Goal: Answer question/provide support: Share knowledge or assist other users

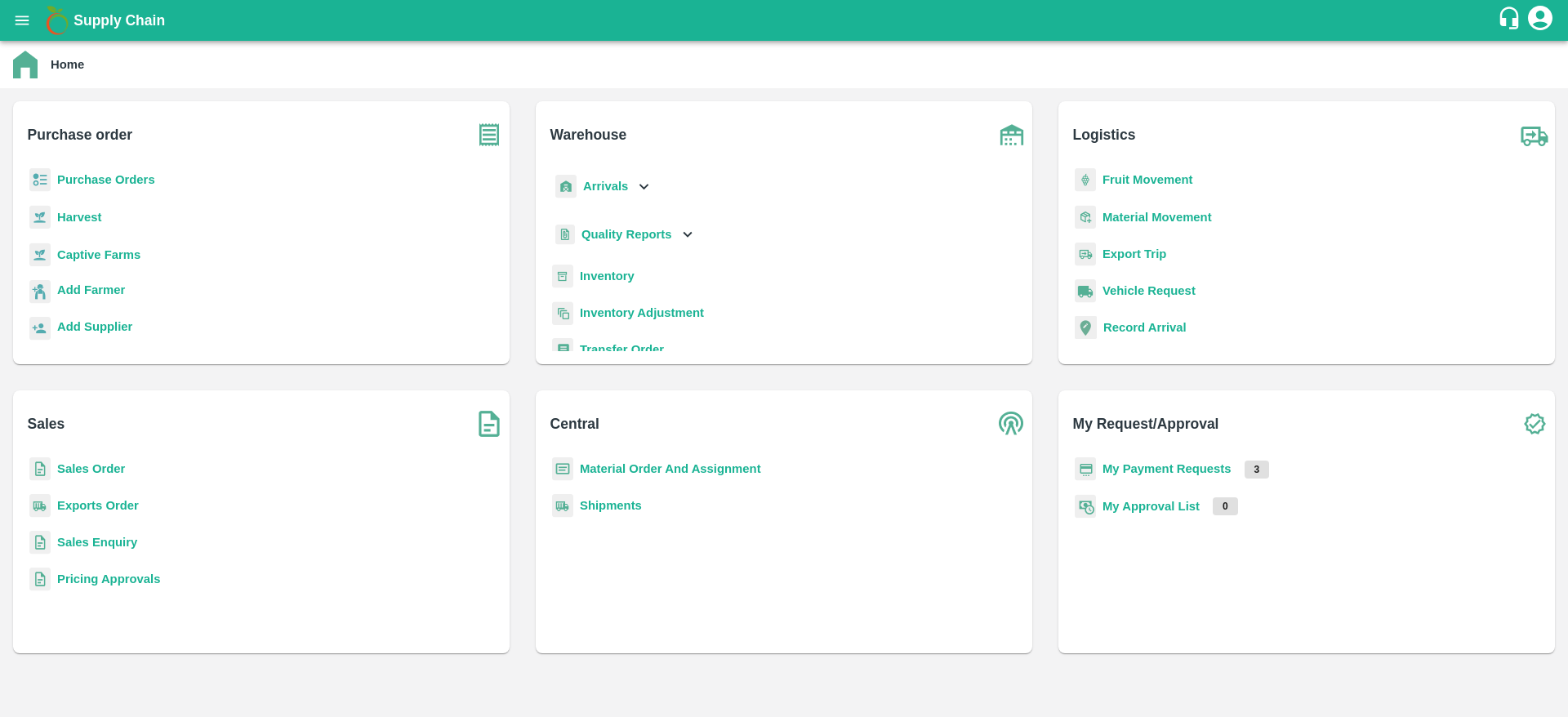
click at [89, 470] on b "Sales Order" at bounding box center [90, 469] width 68 height 13
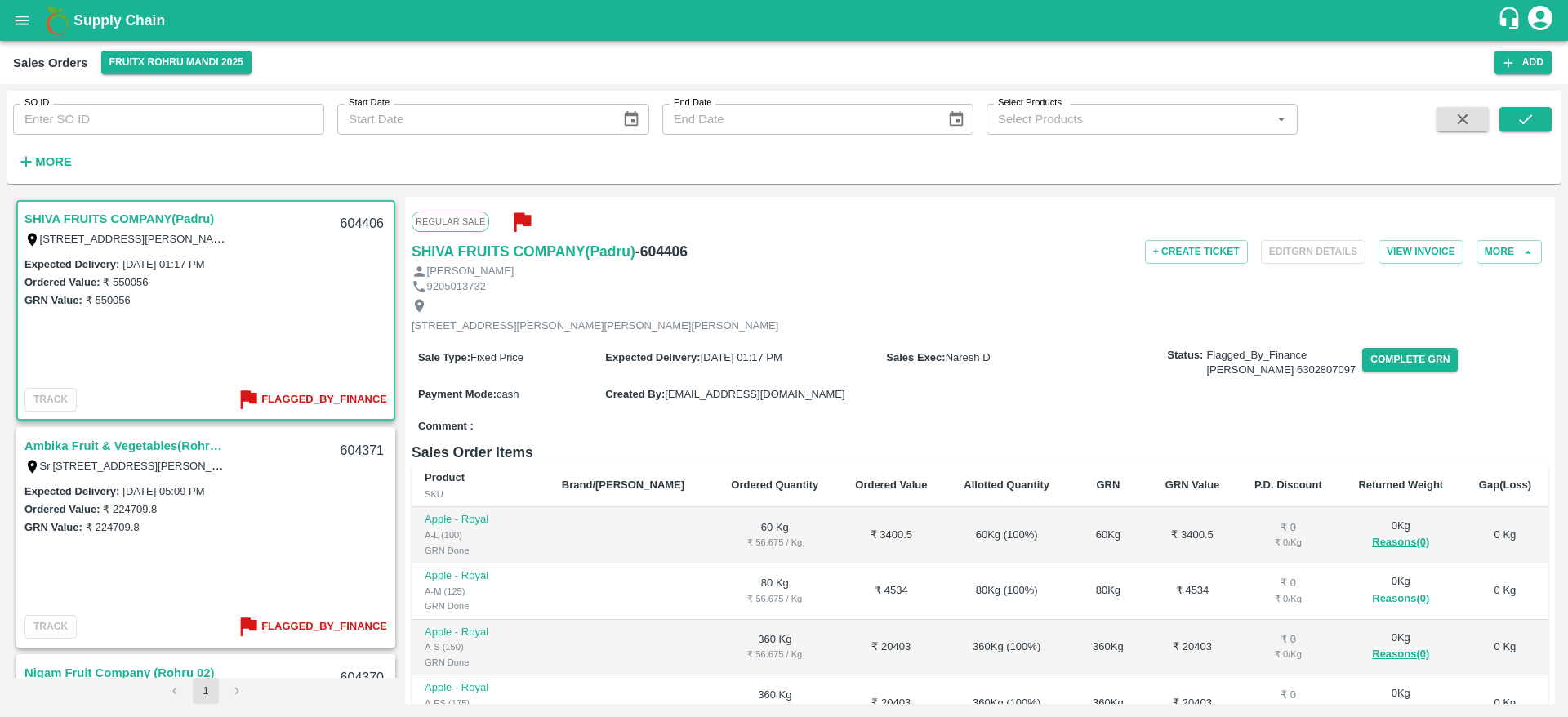
click at [135, 455] on link "Ambika Fruit & Vegetables(Rohru 02)" at bounding box center [127, 446] width 204 height 21
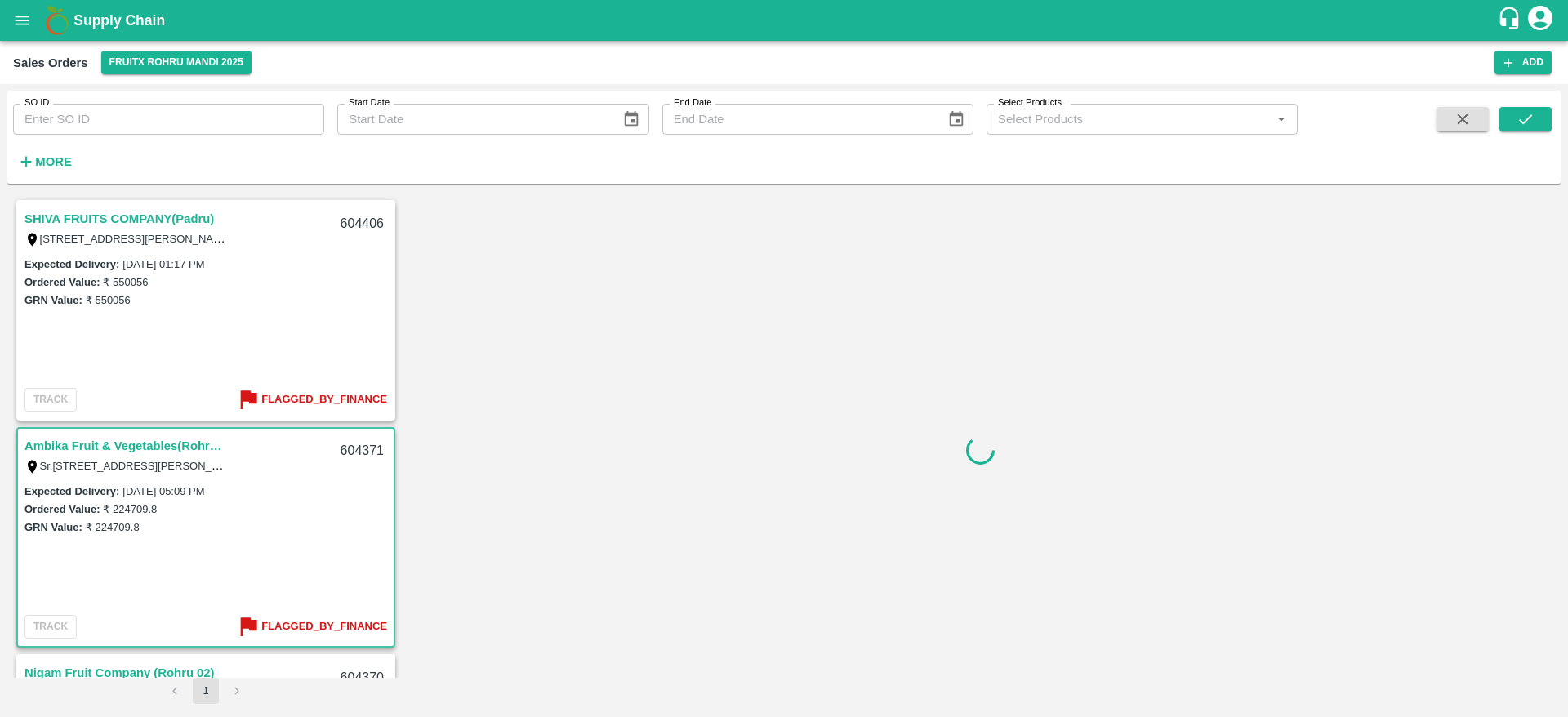
click at [141, 444] on link "Ambika Fruit & Vegetables(Rohru 02)" at bounding box center [127, 446] width 204 height 21
click at [110, 439] on link "Ambika Fruit & Vegetables(Rohru 02)" at bounding box center [127, 446] width 204 height 21
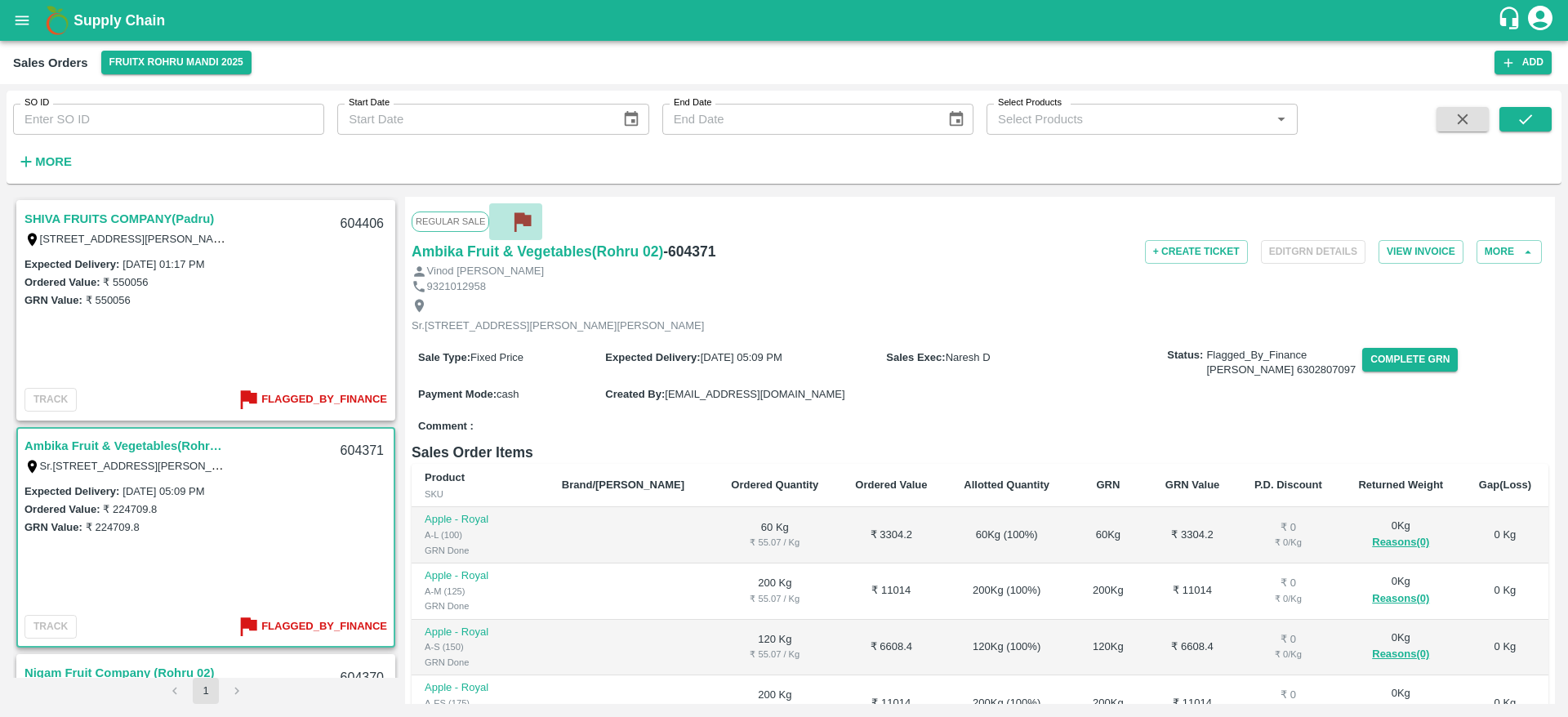
click at [524, 222] on icon "button" at bounding box center [523, 223] width 16 height 19
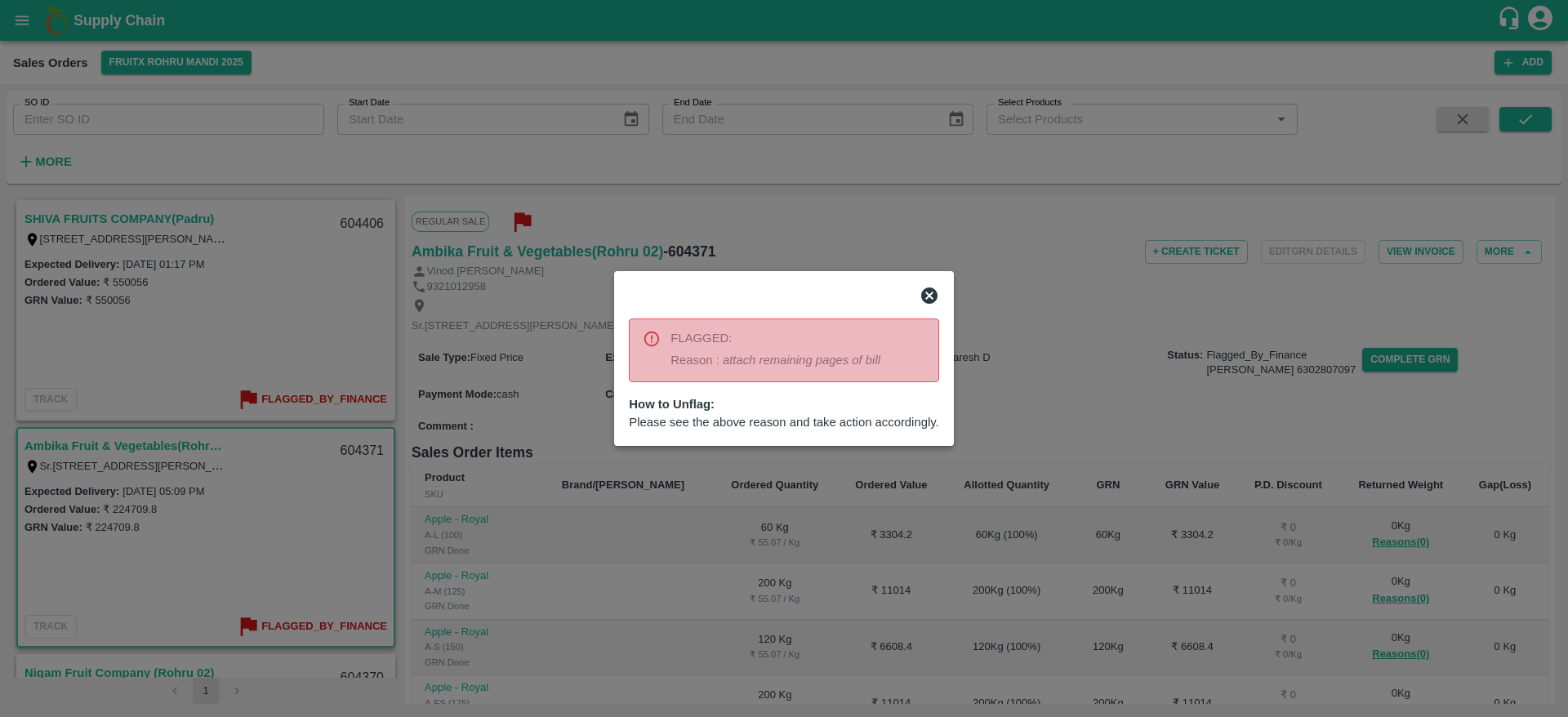
click at [927, 286] on icon at bounding box center [929, 295] width 20 height 20
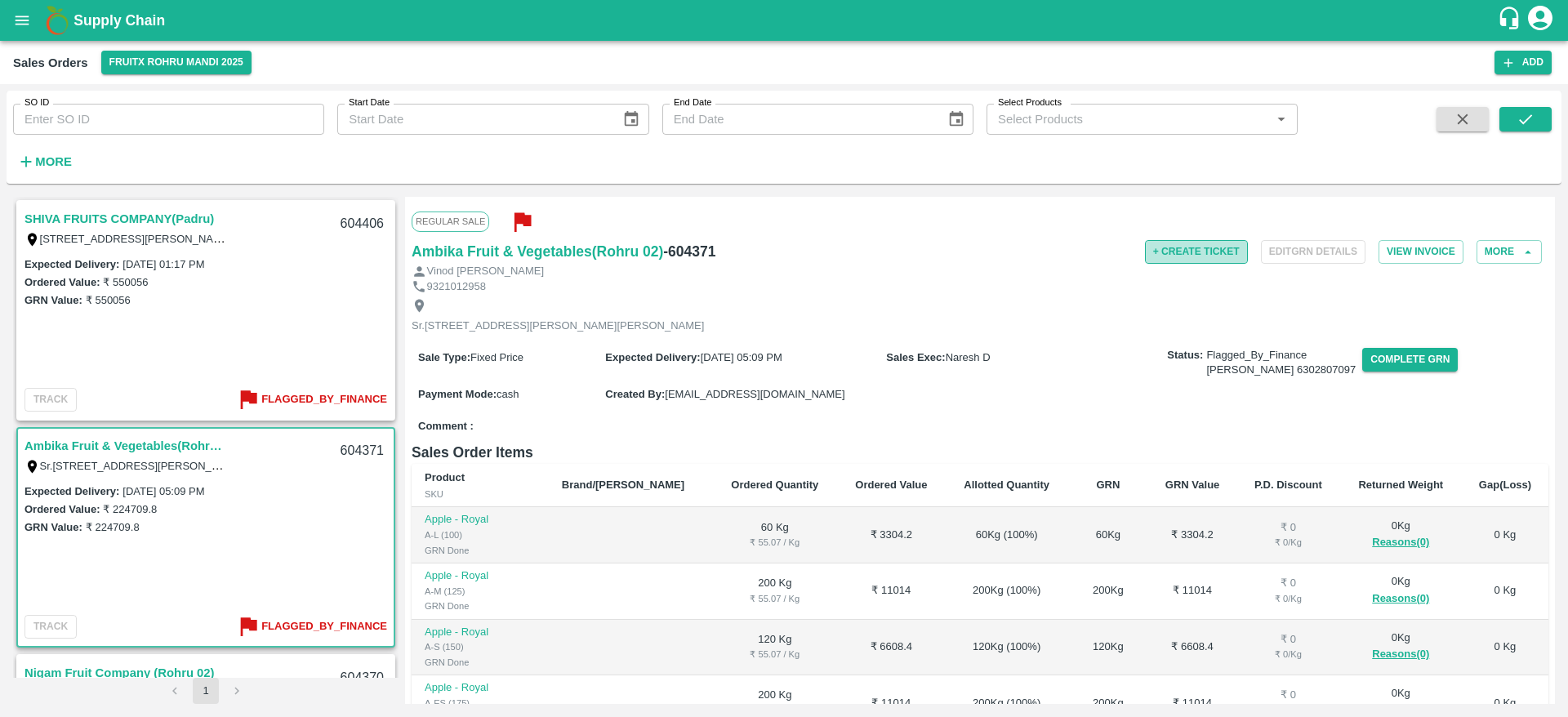
click at [1188, 250] on button "+ Create Ticket" at bounding box center [1197, 251] width 103 height 24
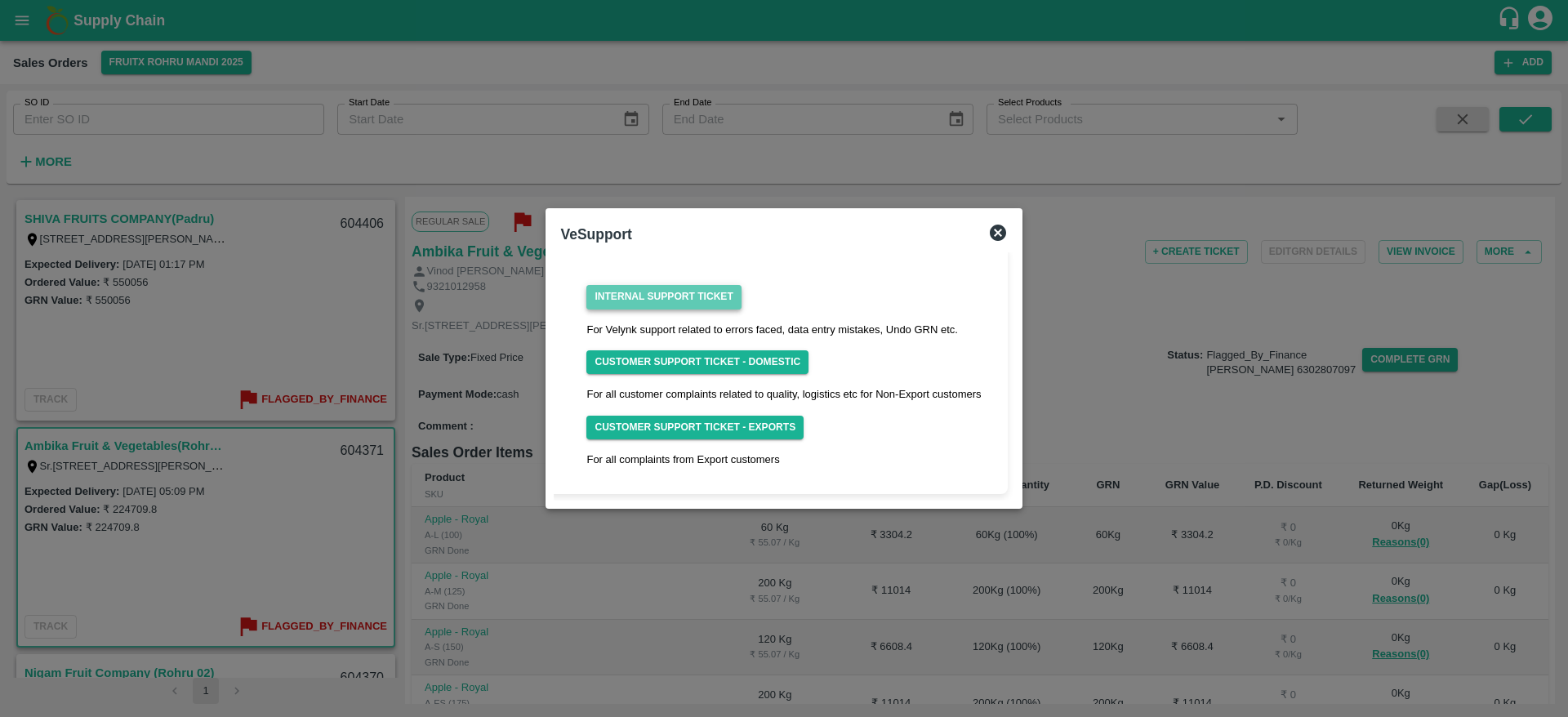
click at [665, 302] on link "Internal Support Ticket" at bounding box center [664, 296] width 154 height 24
click at [1001, 229] on icon at bounding box center [998, 232] width 16 height 16
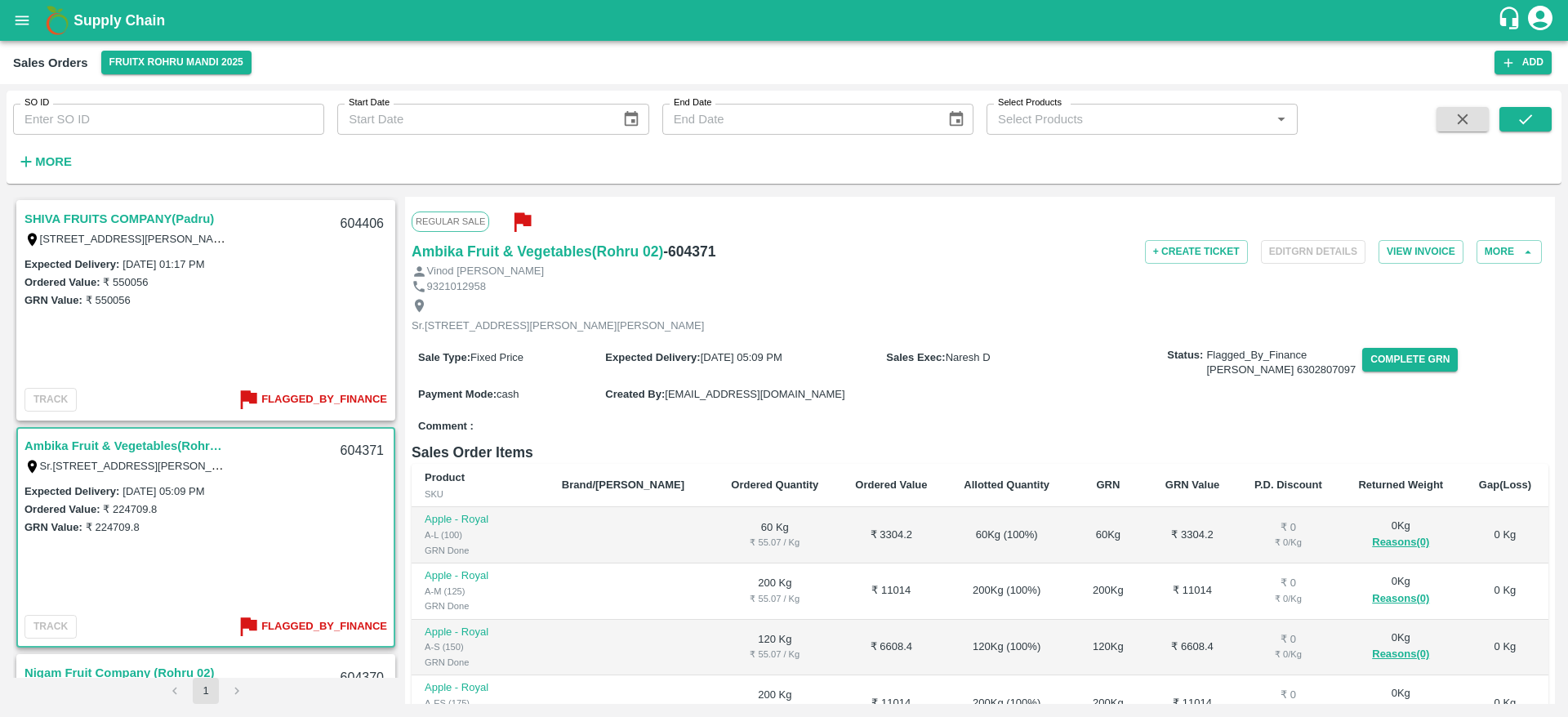
click at [682, 245] on h6 "- 604371" at bounding box center [689, 251] width 52 height 23
copy h6 "604371"
click at [515, 225] on icon "button" at bounding box center [523, 223] width 16 height 19
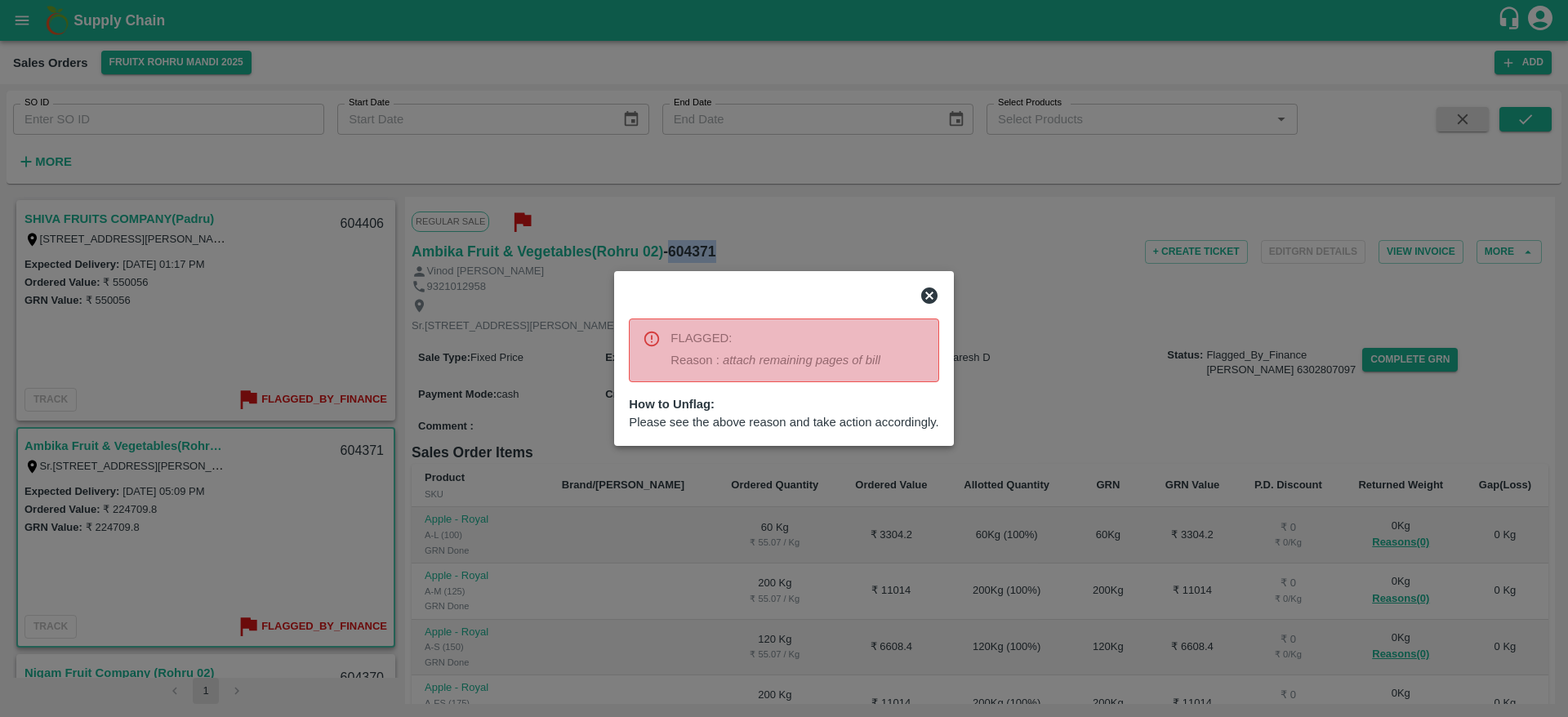
click at [933, 300] on icon at bounding box center [929, 295] width 16 height 16
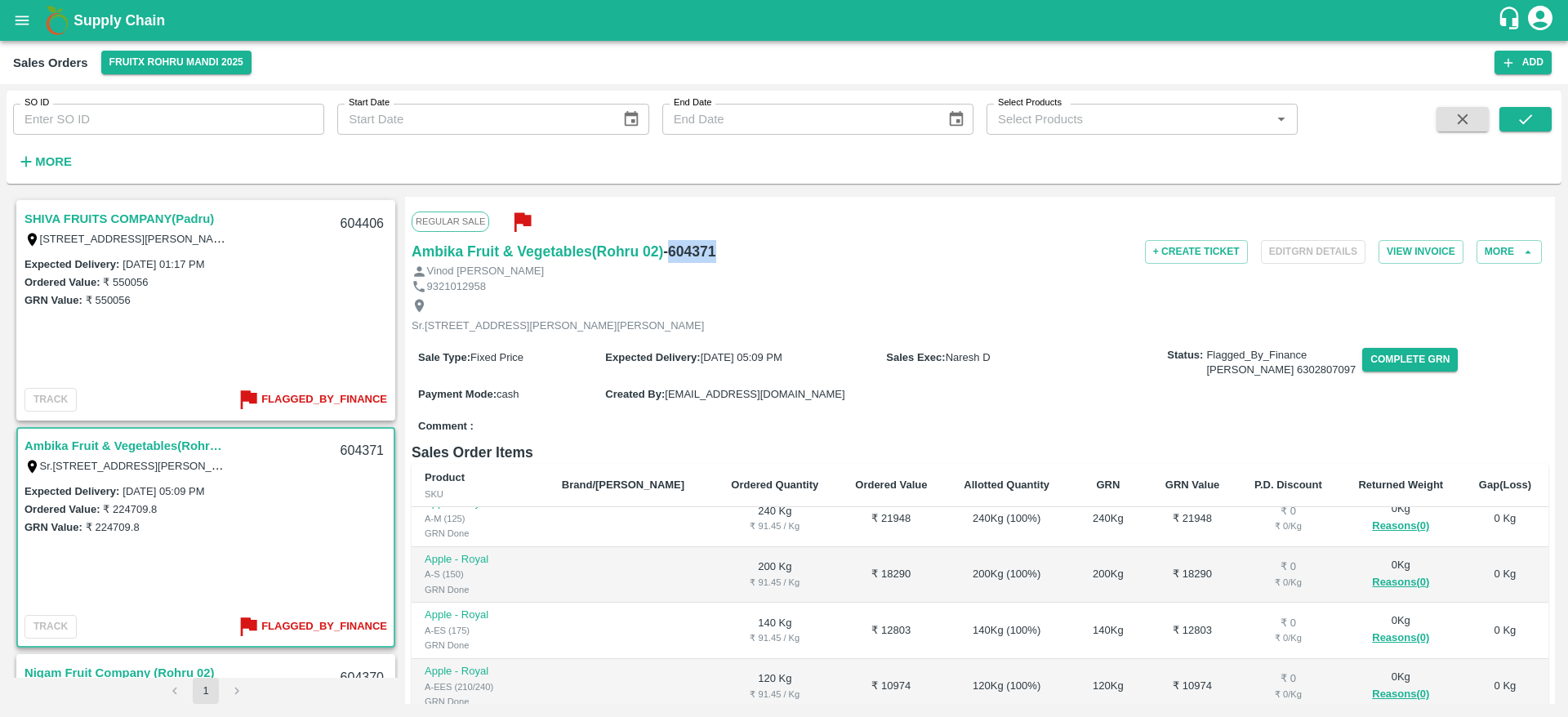
scroll to position [409, 0]
click at [221, 536] on div "GRN Value: ₹ 224709.8" at bounding box center [206, 527] width 363 height 18
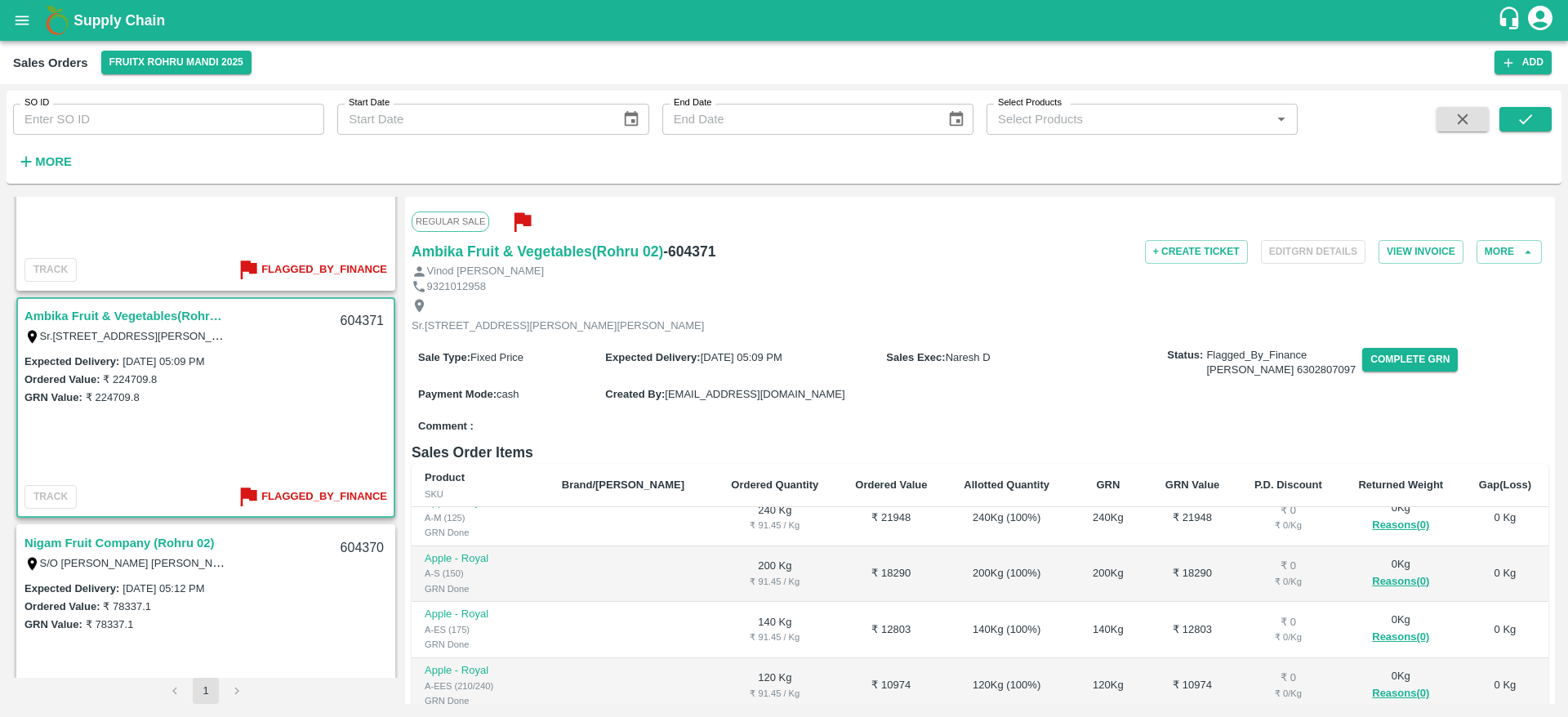
scroll to position [0, 0]
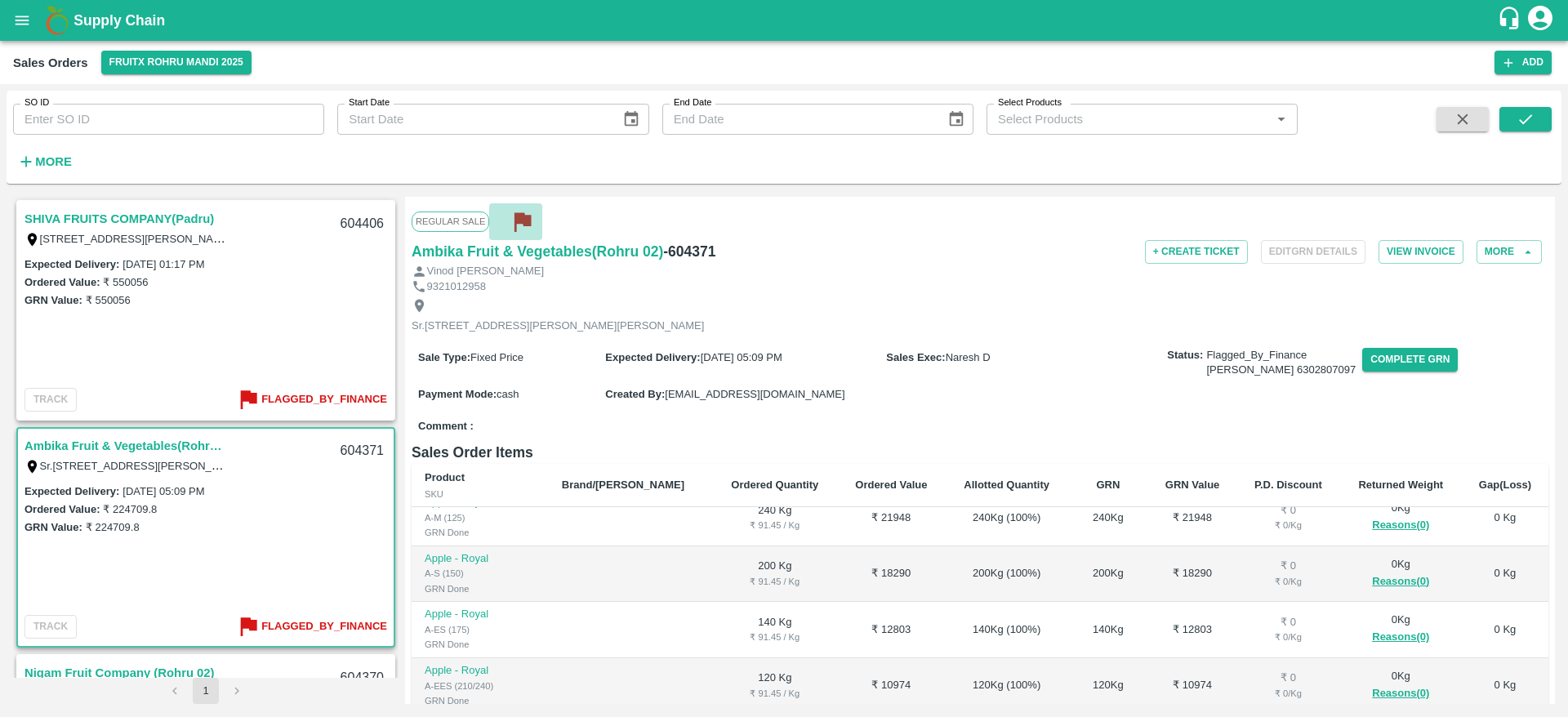
click at [519, 219] on icon "button" at bounding box center [523, 223] width 16 height 19
